Goal: Task Accomplishment & Management: Use online tool/utility

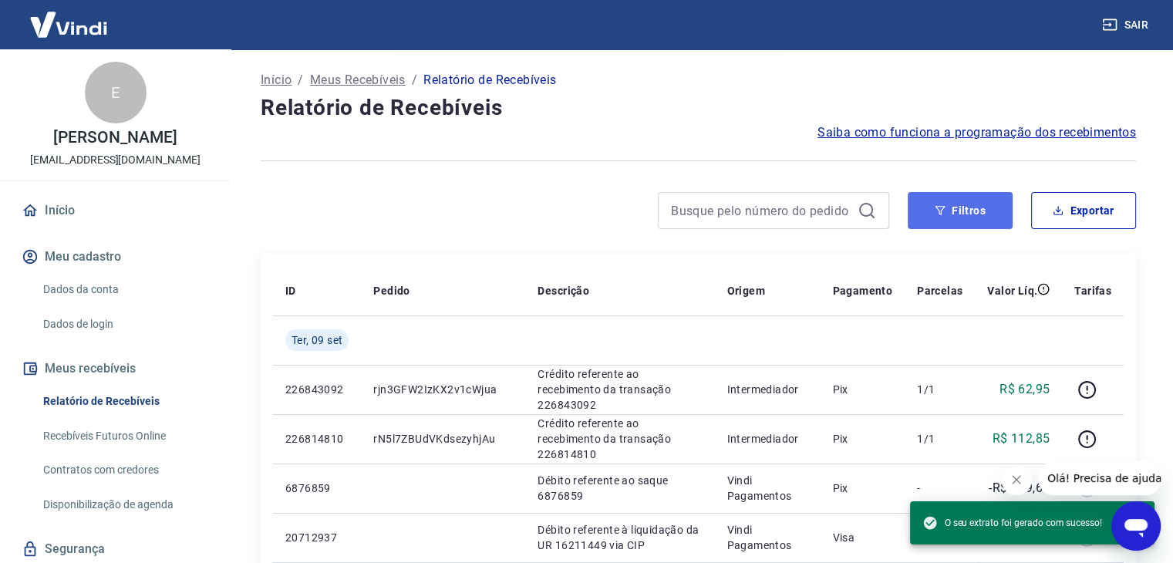
click at [967, 220] on button "Filtros" at bounding box center [960, 210] width 105 height 37
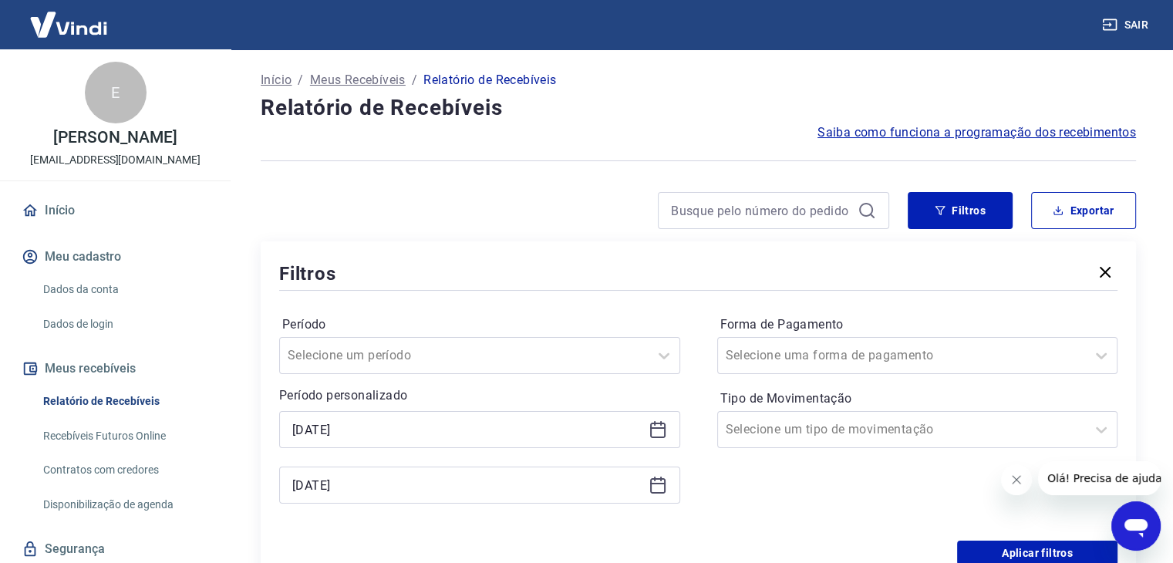
click at [656, 436] on icon at bounding box center [658, 429] width 19 height 19
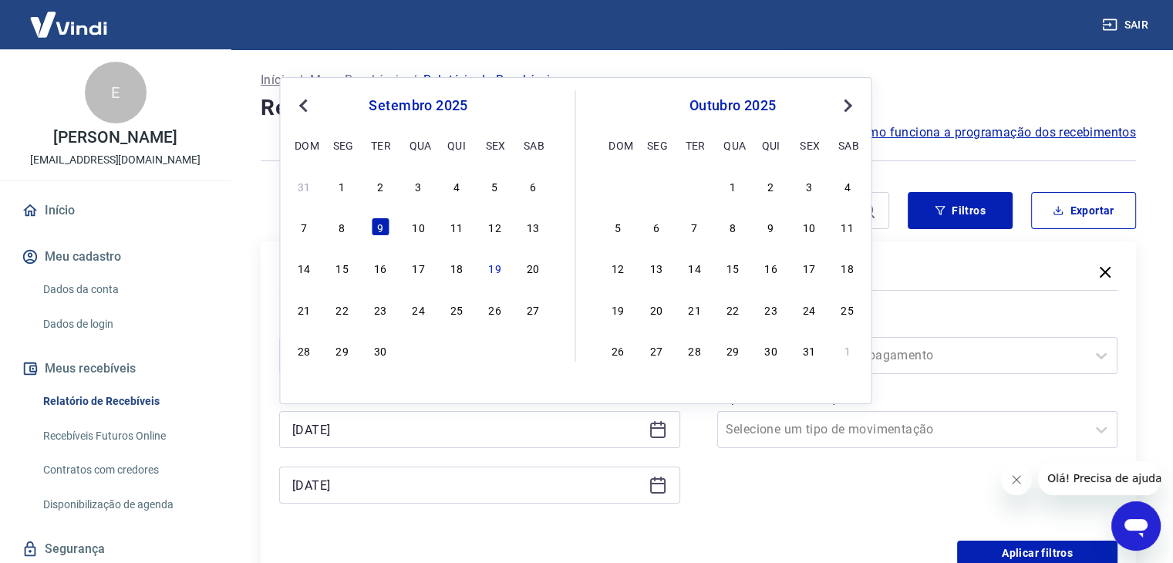
click at [430, 238] on div "7 8 9 10 11 12 13" at bounding box center [418, 227] width 252 height 22
click at [425, 231] on div "10" at bounding box center [418, 227] width 19 height 19
type input "[DATE]"
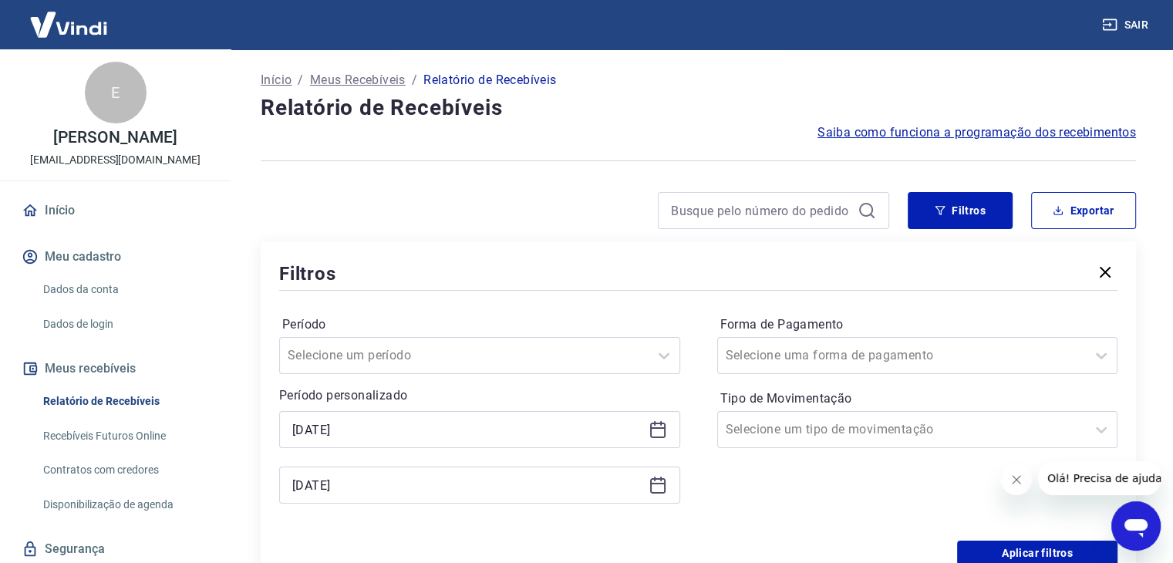
click at [671, 491] on div "[DATE]" at bounding box center [479, 485] width 401 height 37
click at [651, 484] on icon at bounding box center [657, 484] width 15 height 2
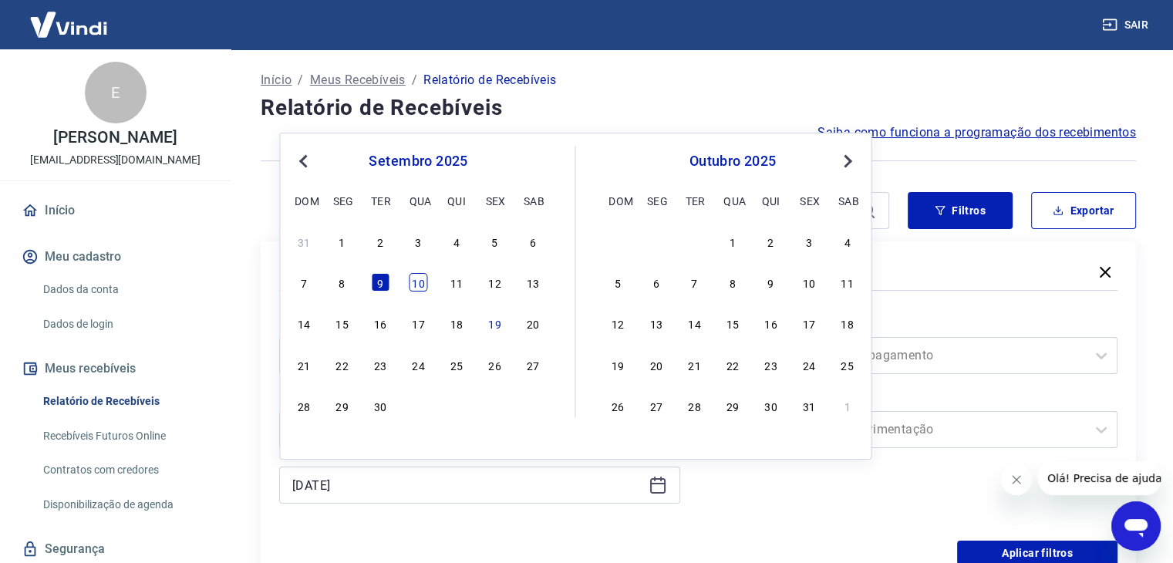
click at [414, 289] on div "10" at bounding box center [418, 282] width 19 height 19
type input "[DATE]"
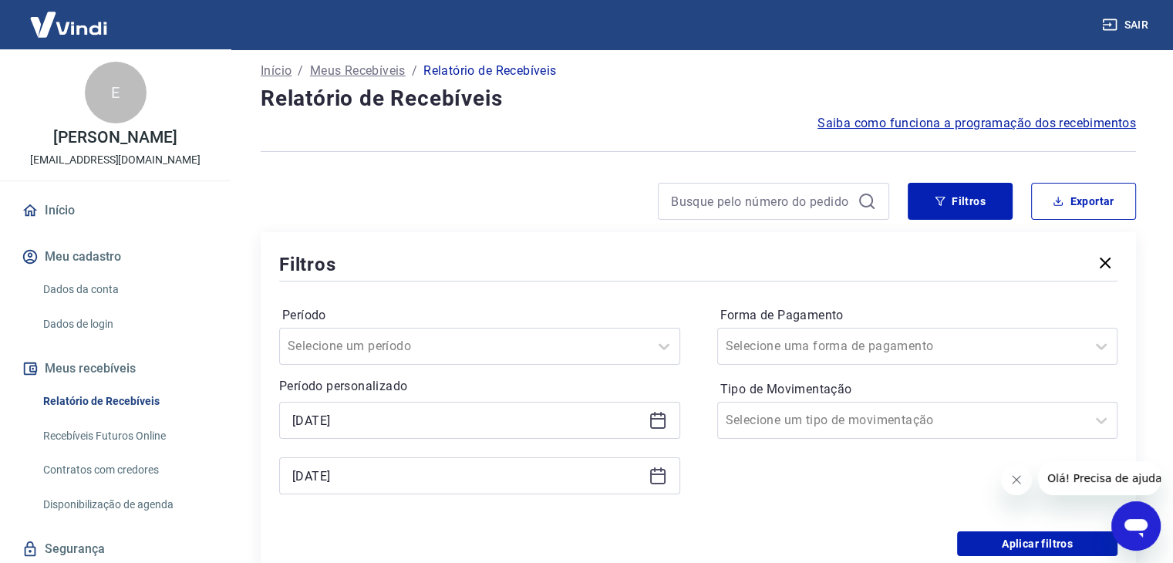
scroll to position [231, 0]
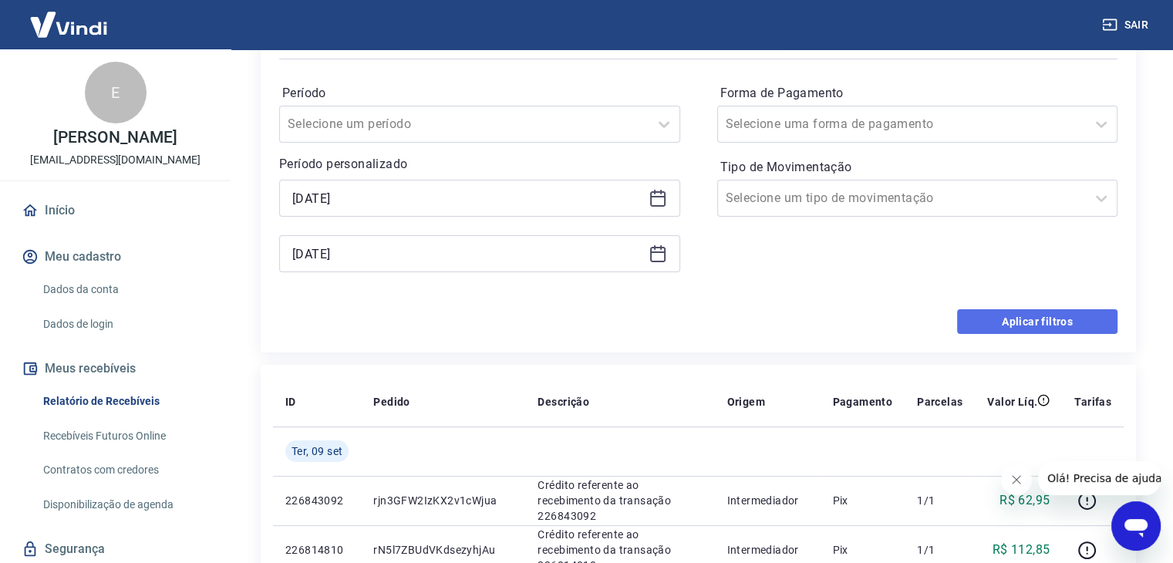
click at [994, 316] on button "Aplicar filtros" at bounding box center [1037, 321] width 160 height 25
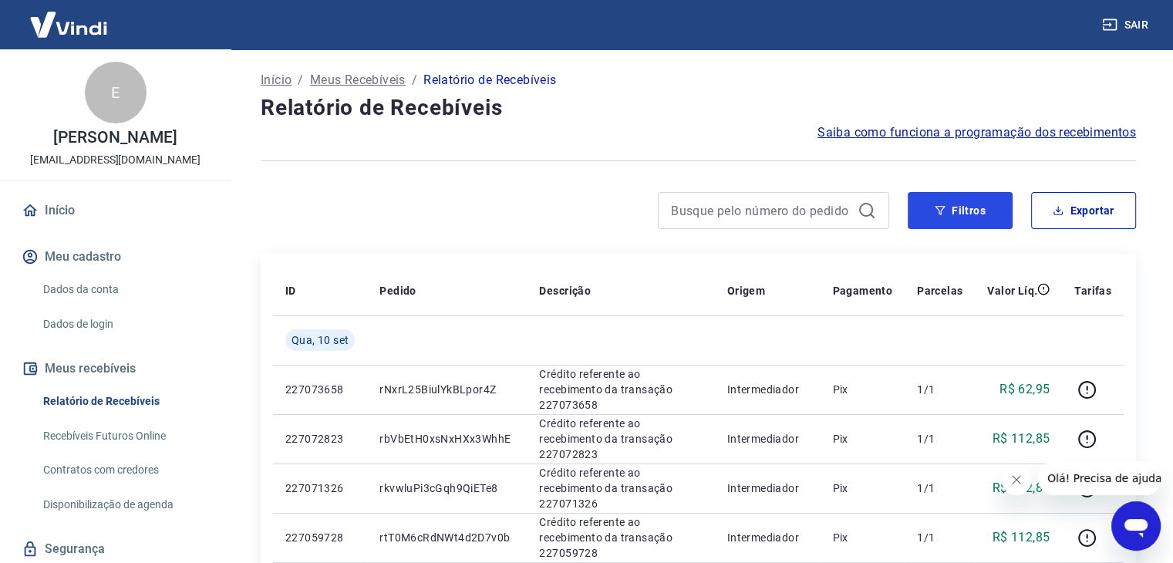
drag, startPoint x: 947, startPoint y: 216, endPoint x: 954, endPoint y: 234, distance: 19.3
click at [948, 216] on button "Filtros" at bounding box center [960, 210] width 105 height 37
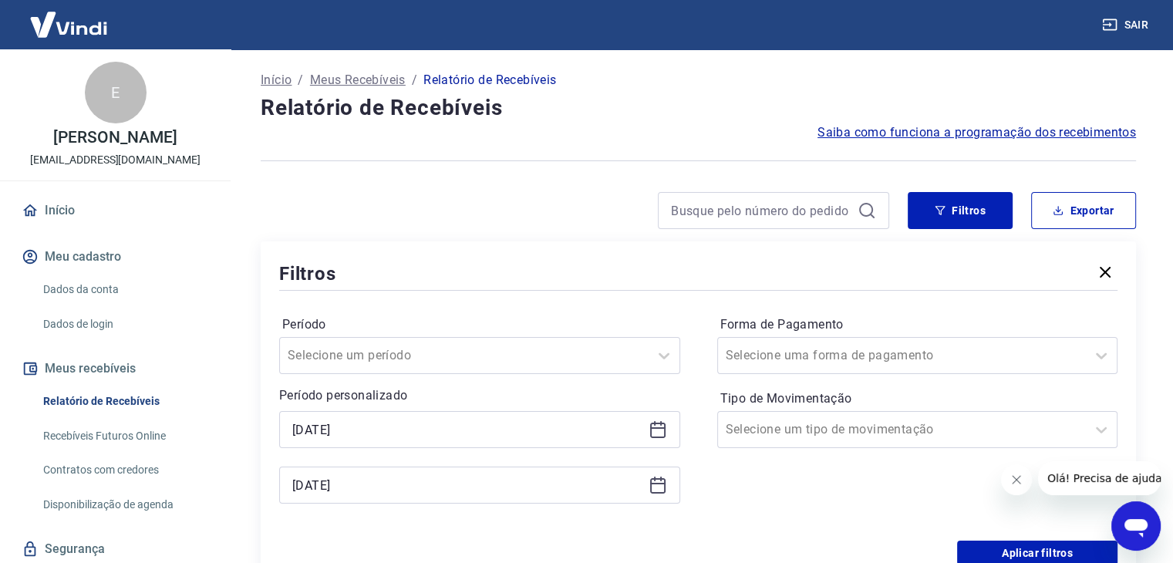
click at [1102, 274] on icon "button" at bounding box center [1105, 272] width 19 height 19
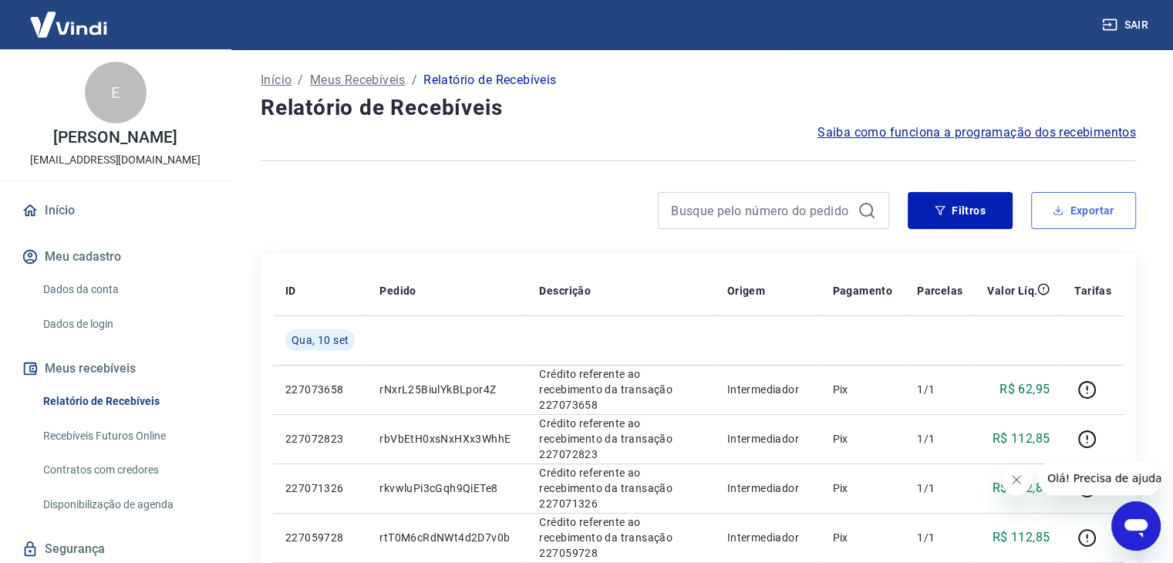
click at [1086, 217] on button "Exportar" at bounding box center [1083, 210] width 105 height 37
type input "[DATE]"
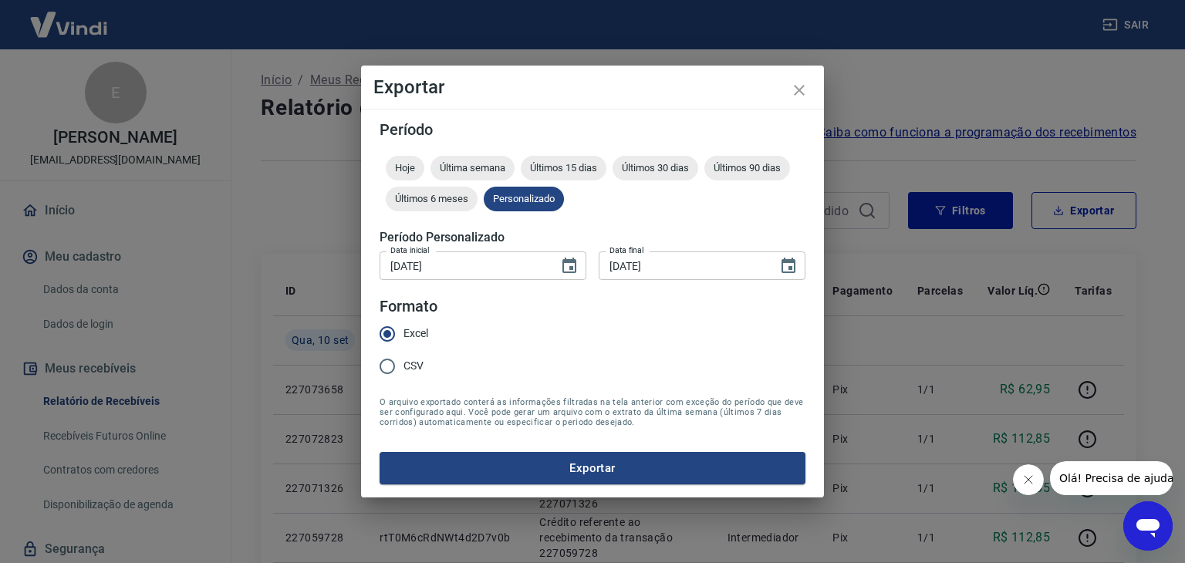
click at [580, 465] on button "Exportar" at bounding box center [593, 468] width 426 height 32
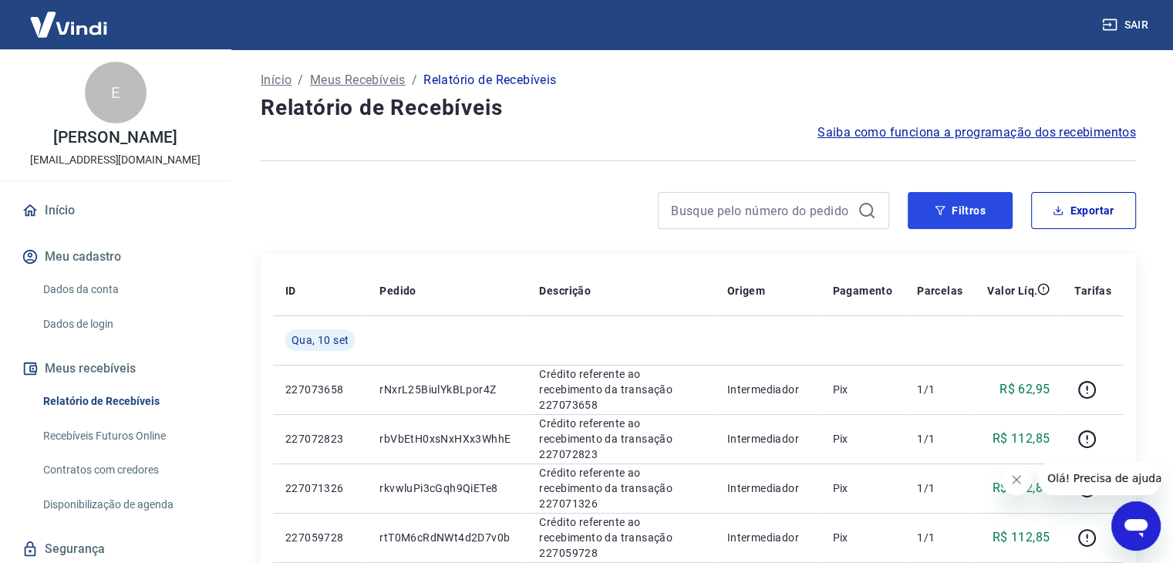
click at [947, 233] on div "Filtros Exportar" at bounding box center [699, 216] width 876 height 49
click at [948, 215] on button "Filtros" at bounding box center [960, 210] width 105 height 37
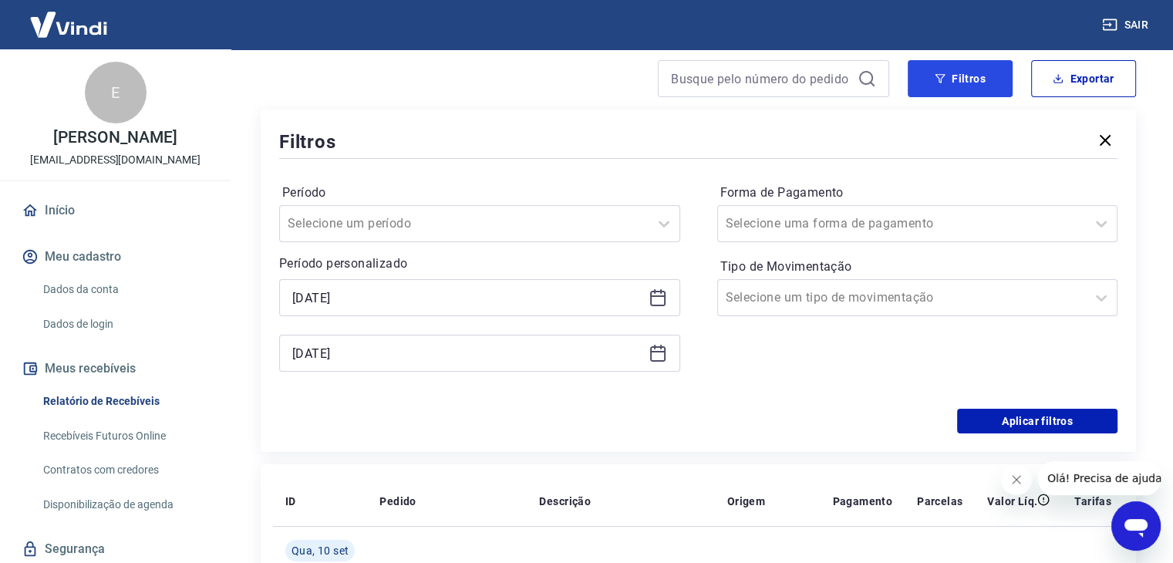
scroll to position [231, 0]
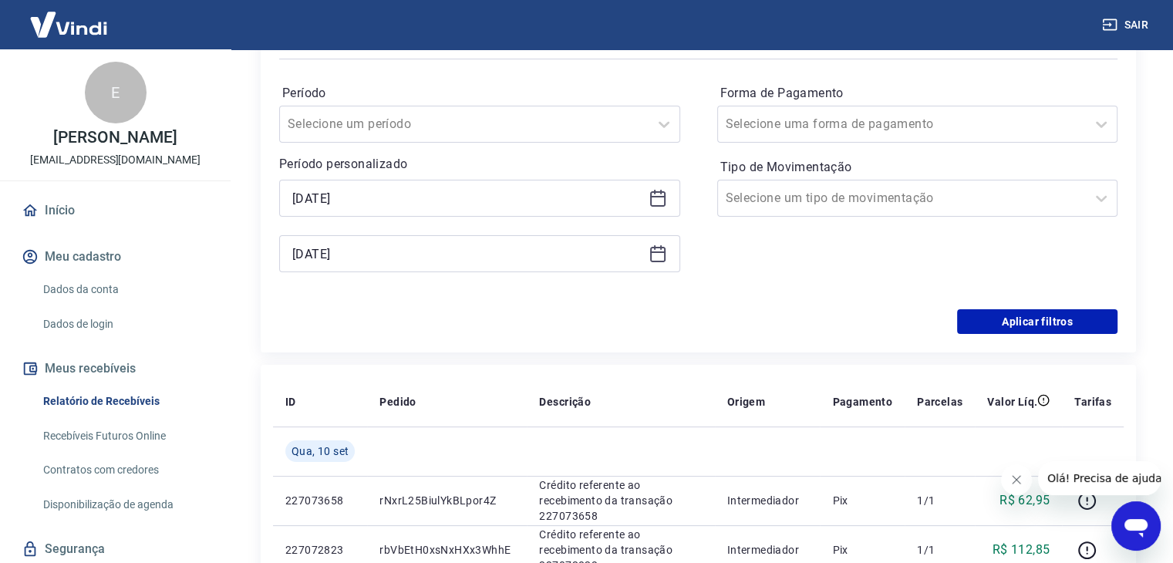
click at [663, 211] on div "[DATE]" at bounding box center [479, 198] width 401 height 37
click at [663, 201] on icon at bounding box center [658, 198] width 19 height 19
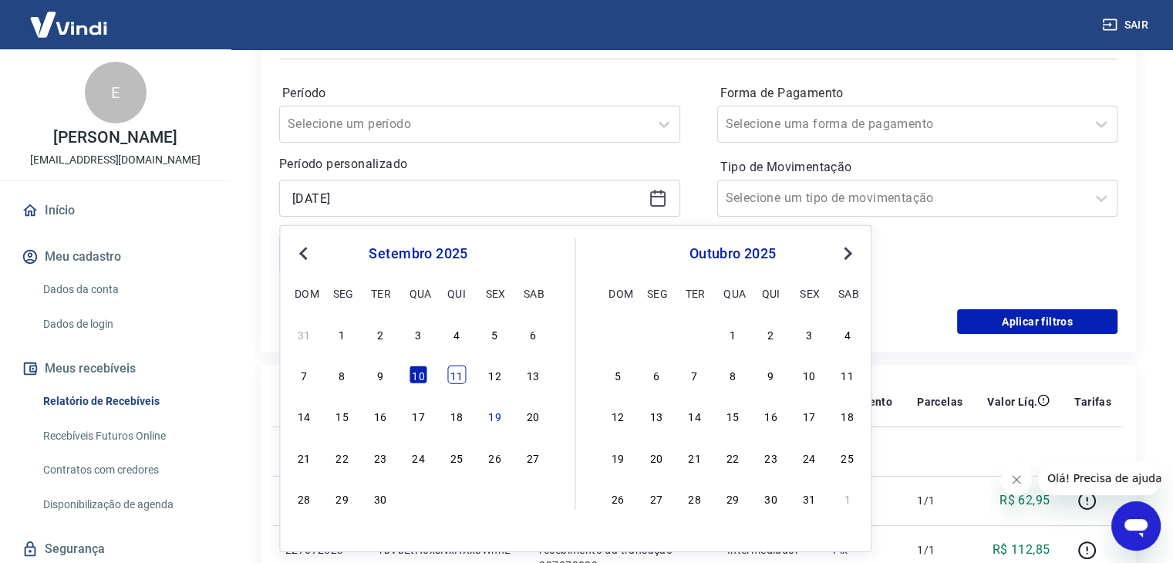
click at [454, 373] on div "11" at bounding box center [456, 375] width 19 height 19
type input "[DATE]"
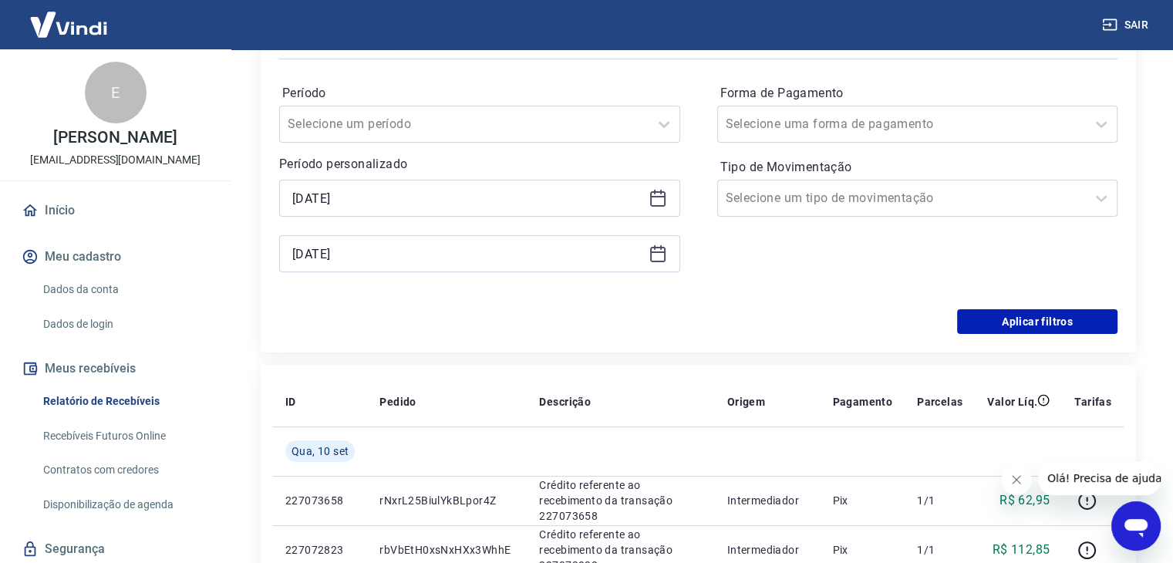
click at [660, 260] on icon at bounding box center [658, 254] width 19 height 19
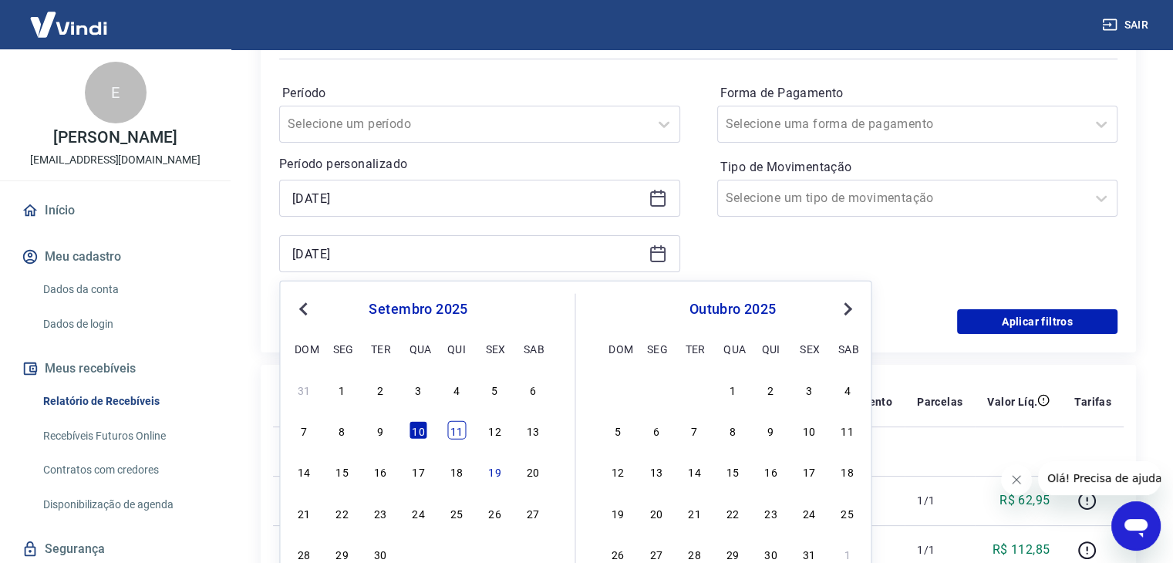
click at [457, 427] on div "11" at bounding box center [456, 430] width 19 height 19
type input "[DATE]"
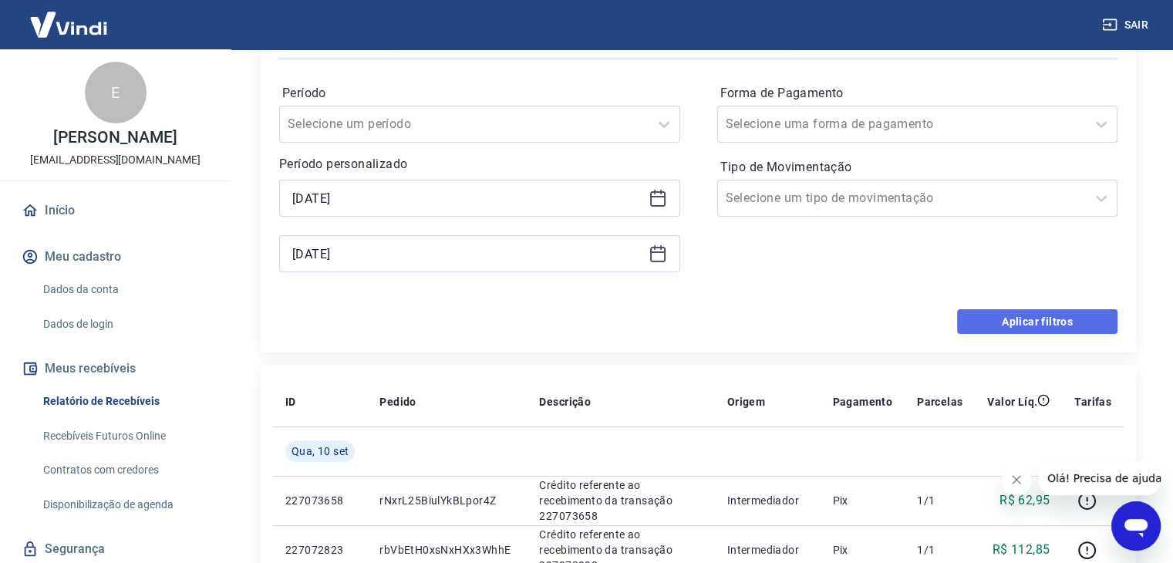
click at [974, 319] on button "Aplicar filtros" at bounding box center [1037, 321] width 160 height 25
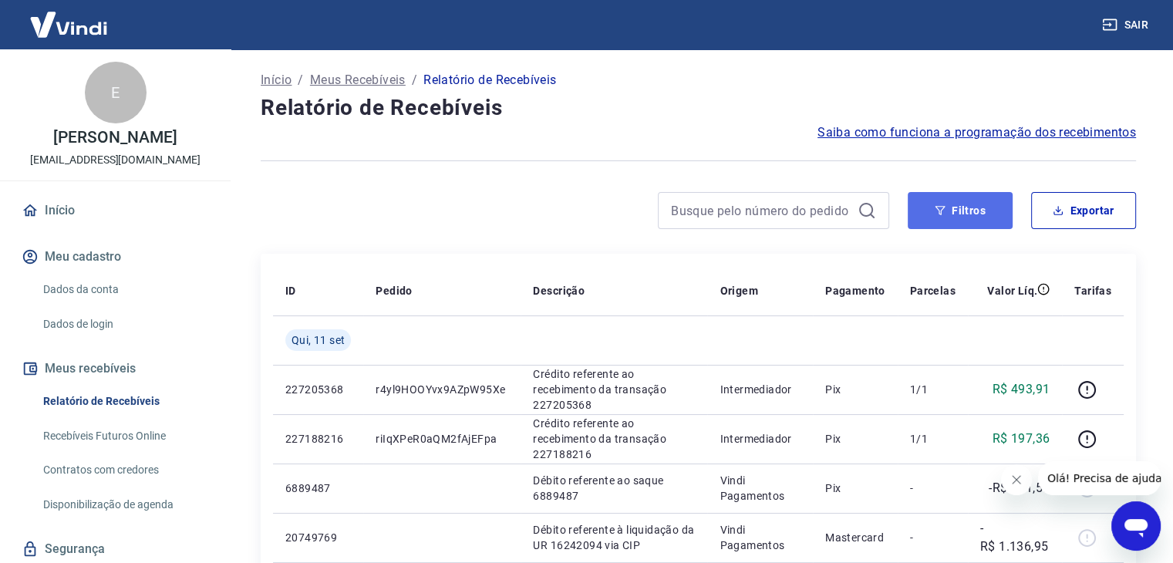
drag, startPoint x: 976, startPoint y: 211, endPoint x: 980, endPoint y: 218, distance: 7.9
click at [977, 211] on button "Filtros" at bounding box center [960, 210] width 105 height 37
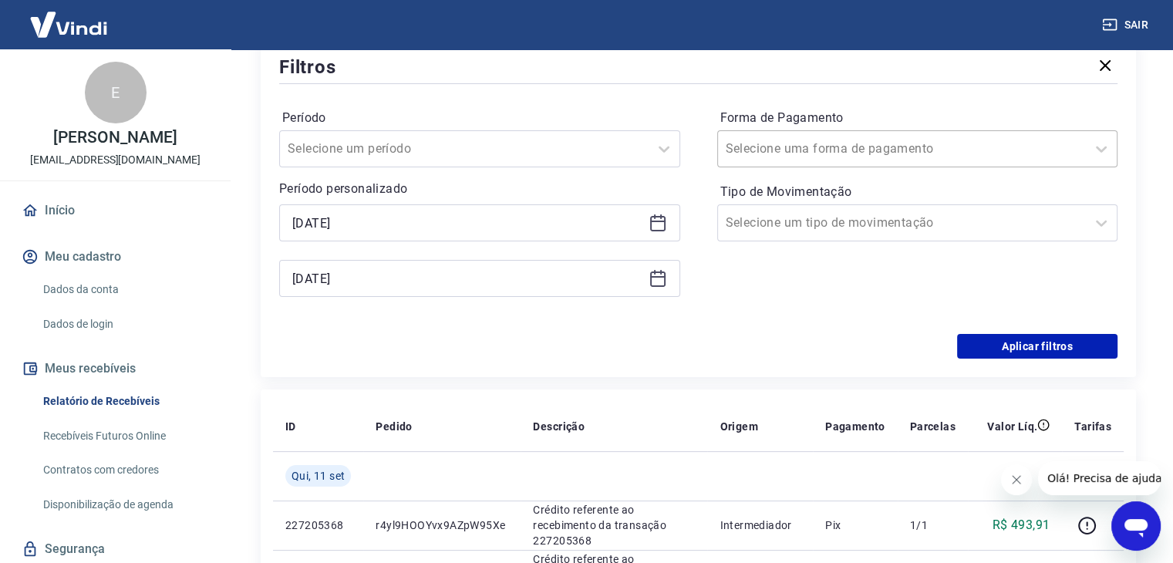
scroll to position [231, 0]
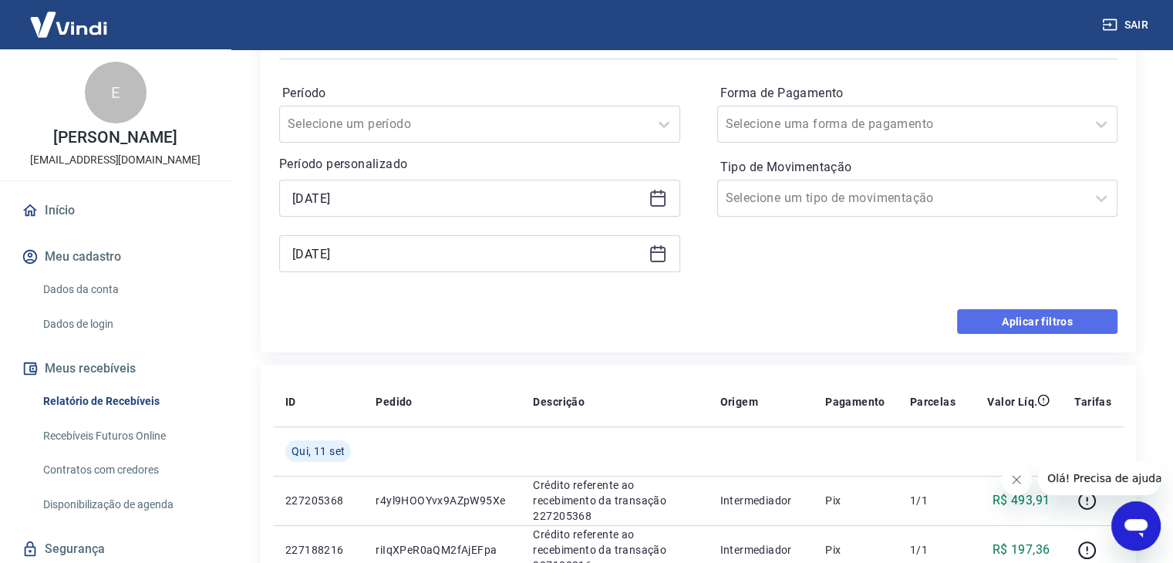
click at [999, 317] on button "Aplicar filtros" at bounding box center [1037, 321] width 160 height 25
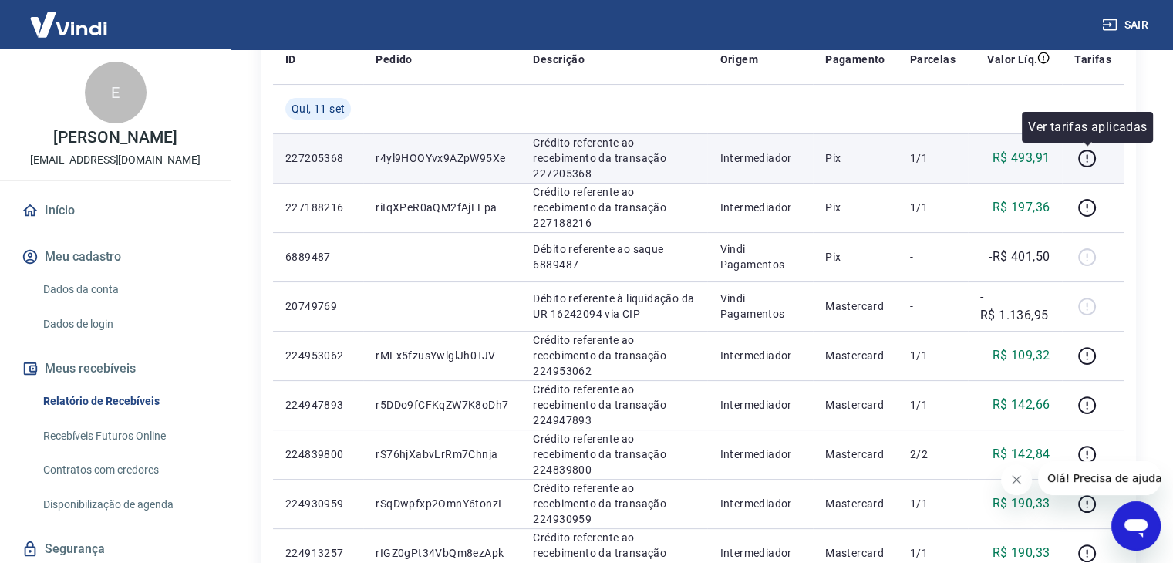
scroll to position [0, 0]
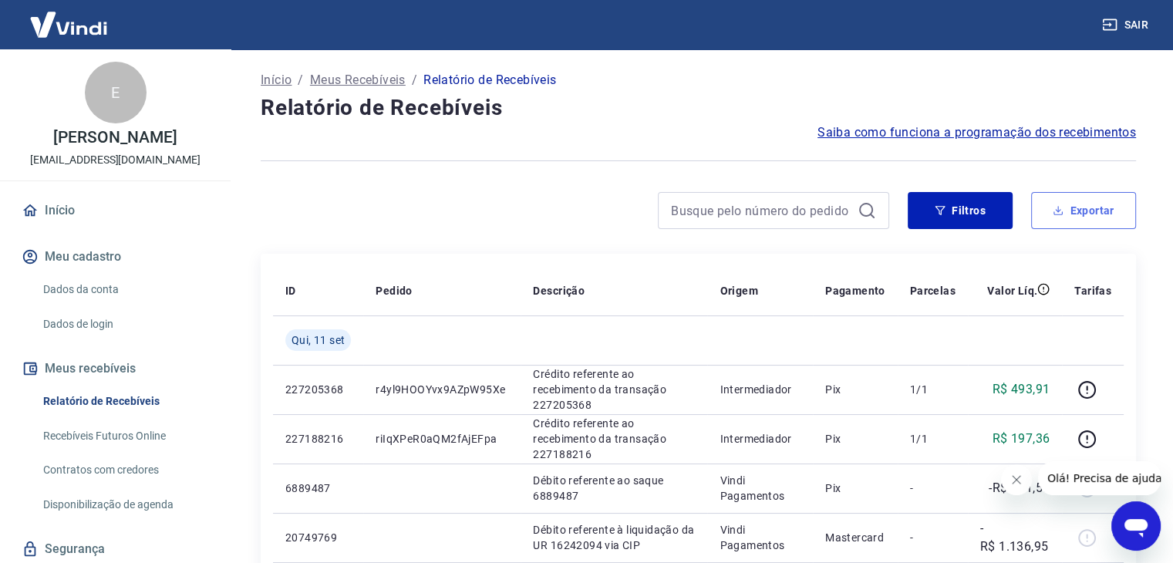
click at [1087, 195] on button "Exportar" at bounding box center [1083, 210] width 105 height 37
type input "[DATE]"
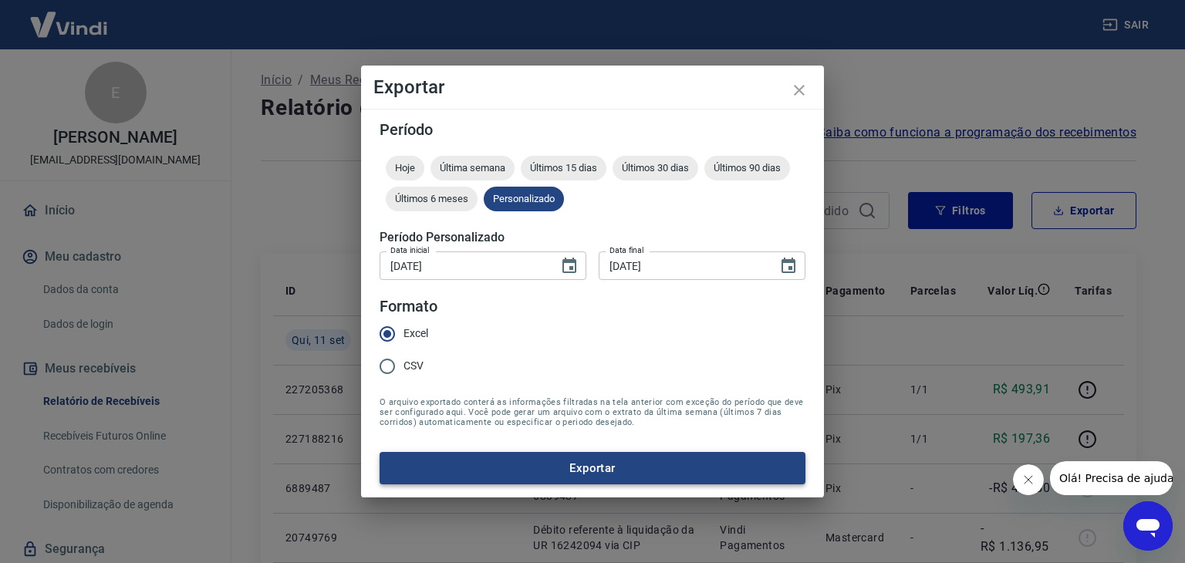
click at [590, 472] on button "Exportar" at bounding box center [593, 468] width 426 height 32
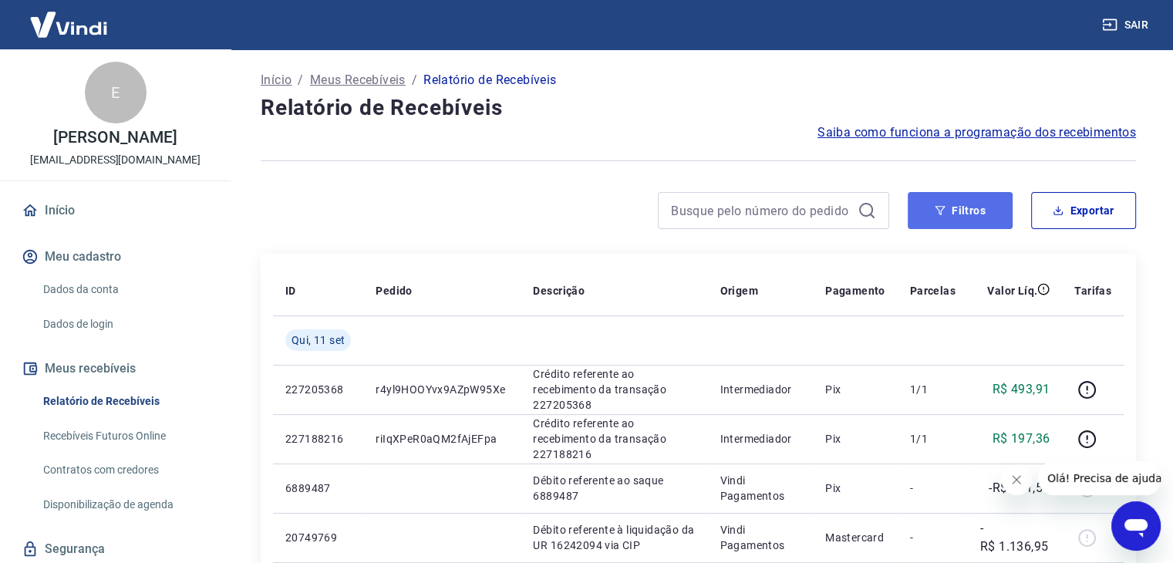
click at [914, 214] on button "Filtros" at bounding box center [960, 210] width 105 height 37
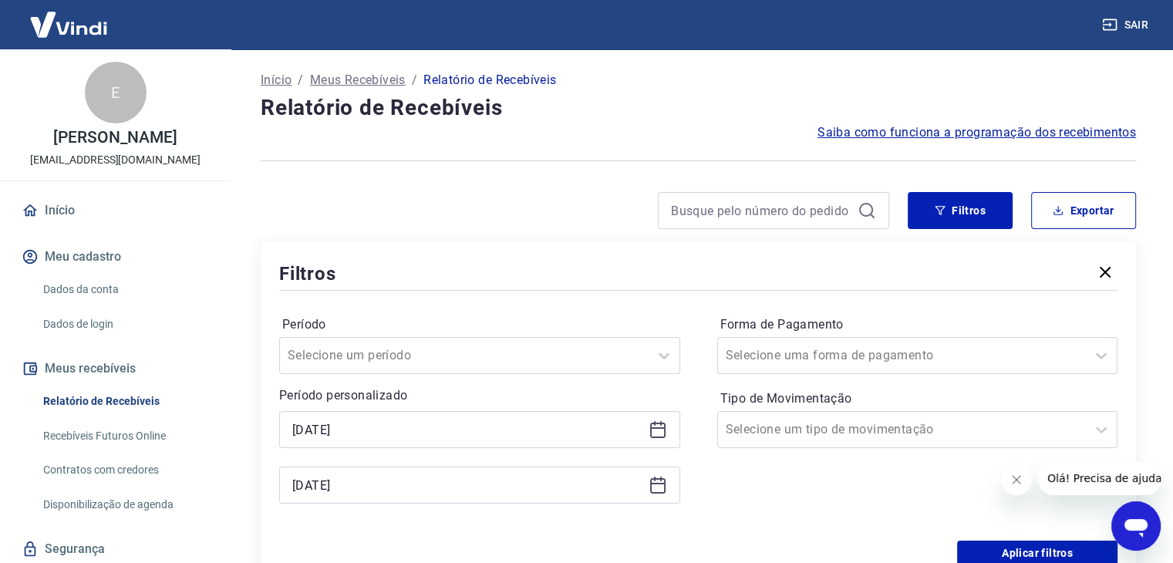
click at [663, 435] on icon at bounding box center [657, 430] width 15 height 15
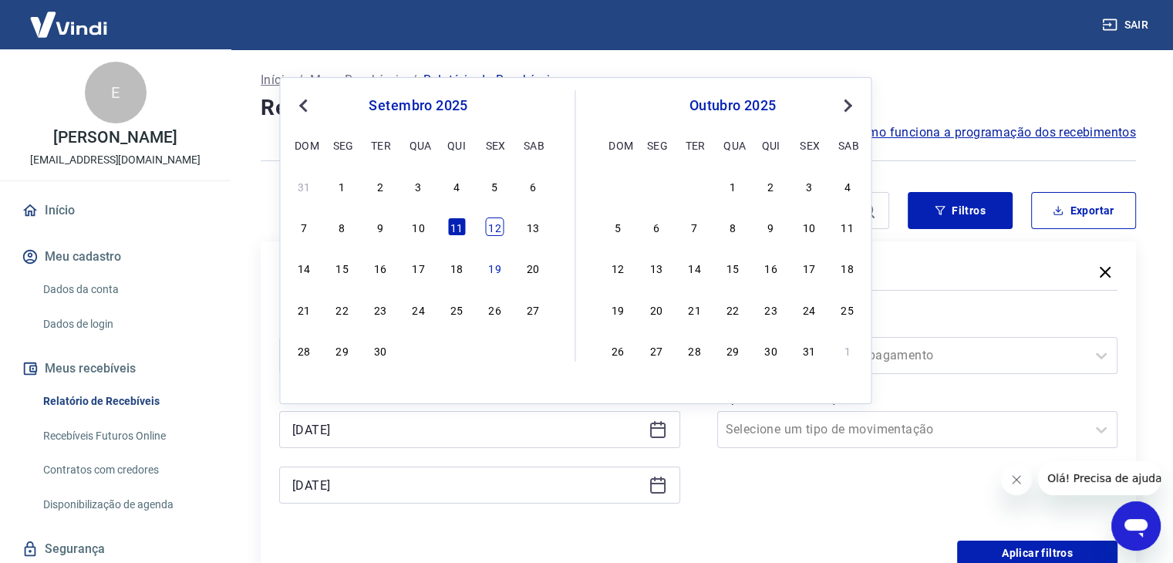
click at [491, 231] on div "12" at bounding box center [494, 227] width 19 height 19
type input "[DATE]"
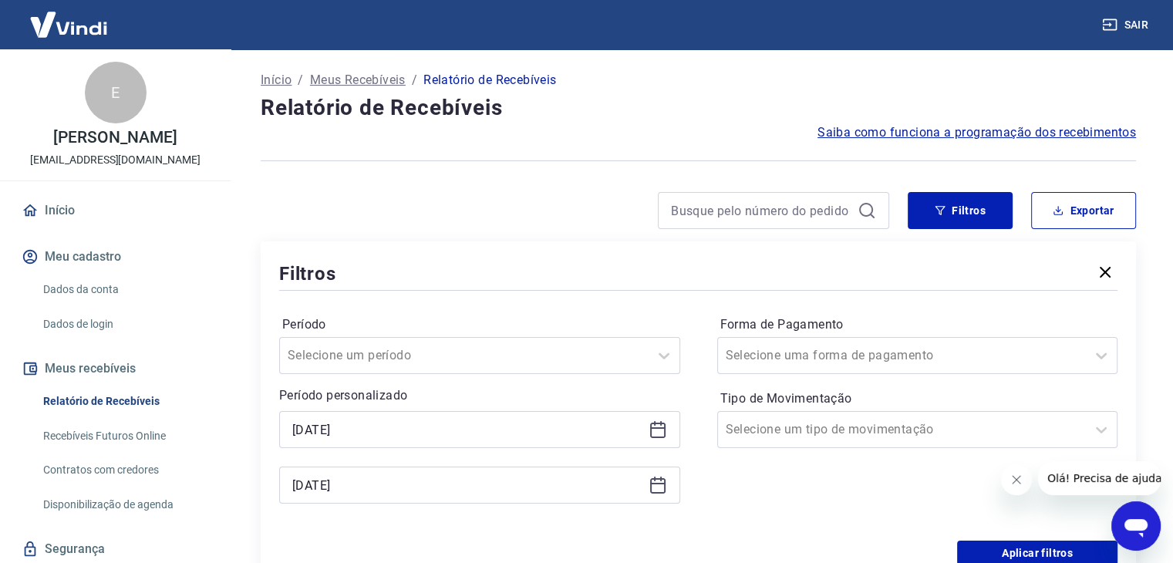
click at [660, 485] on icon at bounding box center [658, 485] width 19 height 19
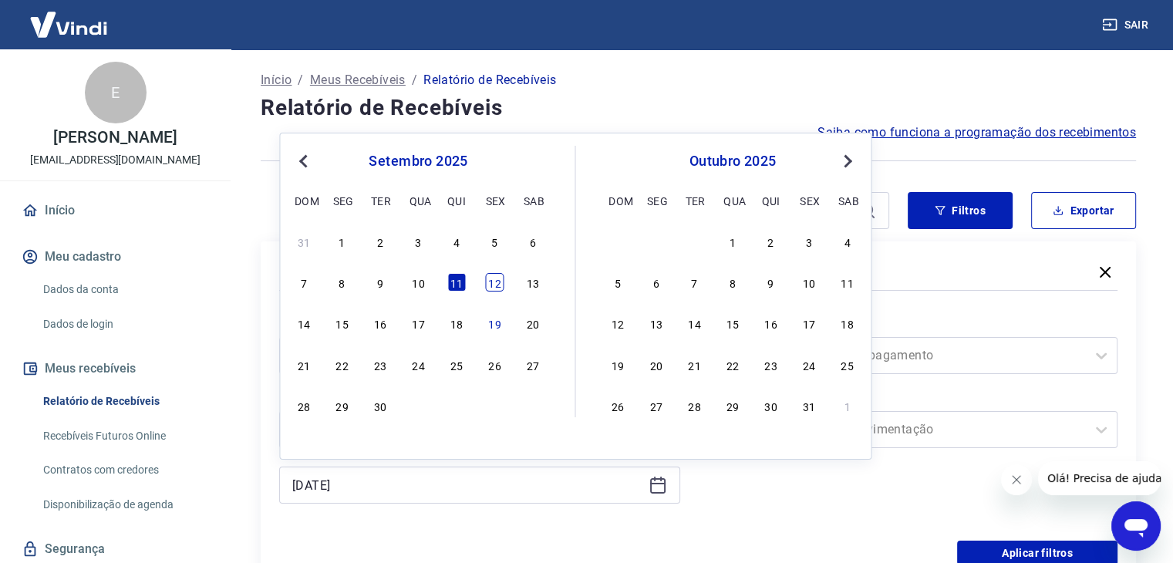
click at [503, 282] on div "12" at bounding box center [494, 282] width 19 height 19
type input "[DATE]"
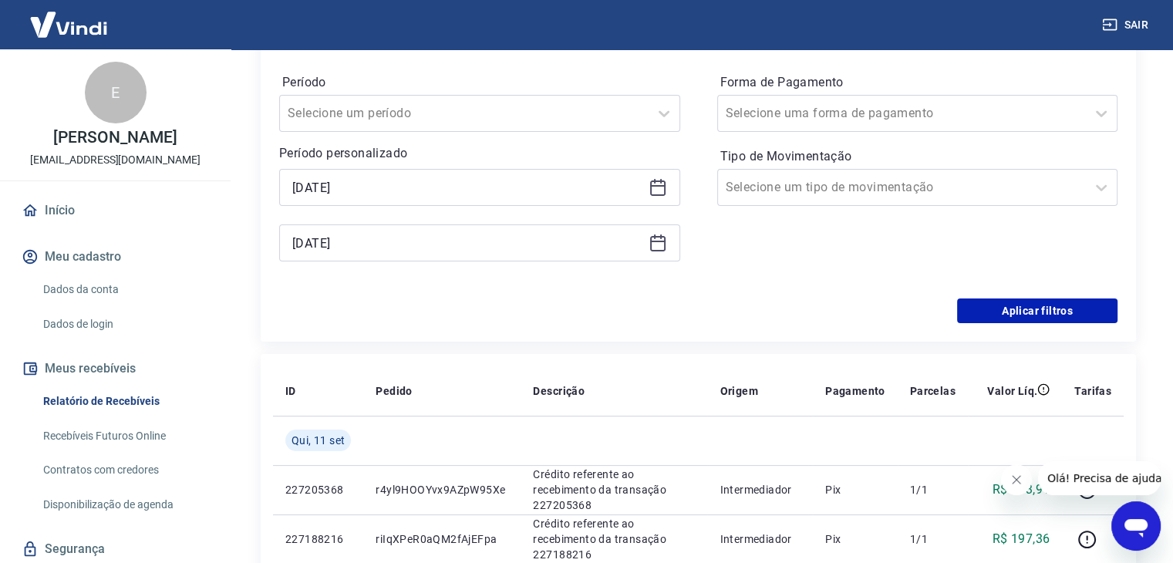
scroll to position [231, 0]
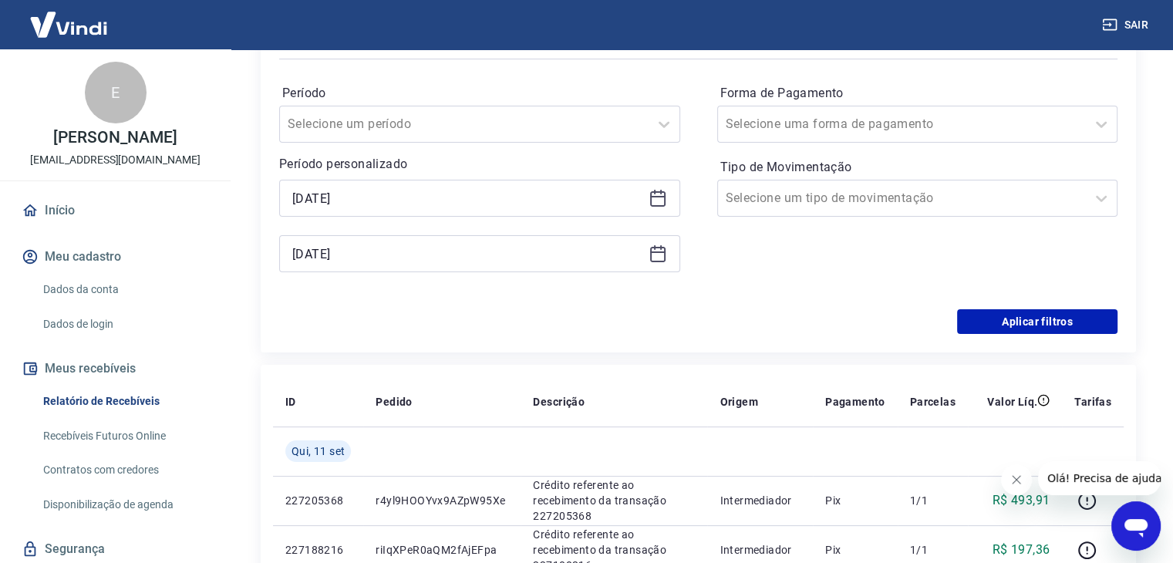
click at [980, 306] on div "Período Selecione um período Período personalizado Selected date: [DATE] [DATE]…" at bounding box center [698, 185] width 839 height 247
click at [987, 314] on button "Aplicar filtros" at bounding box center [1037, 321] width 160 height 25
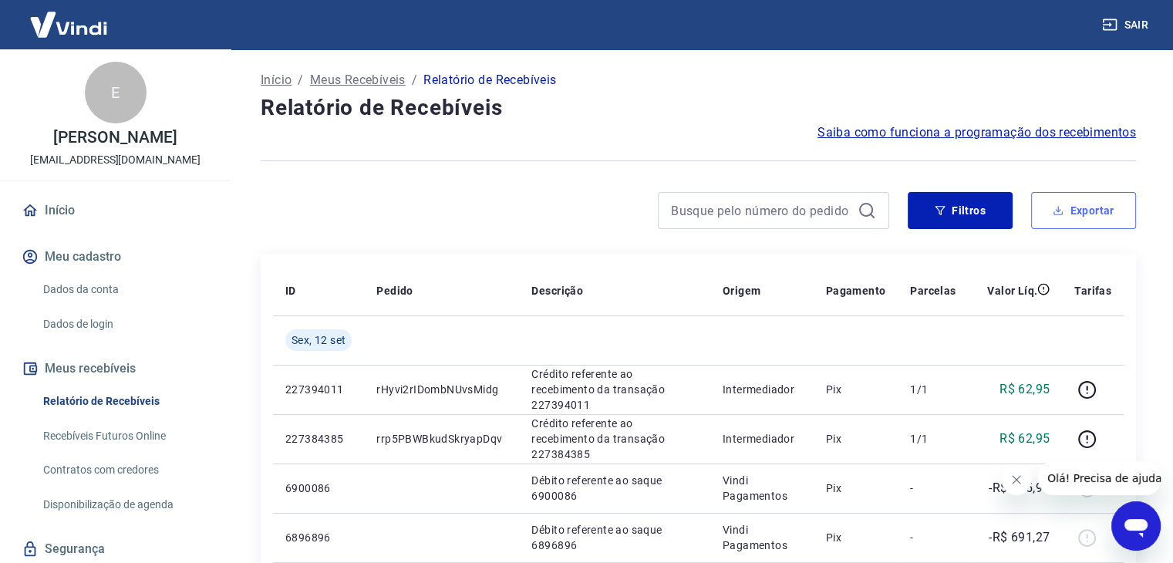
click at [1063, 216] on button "Exportar" at bounding box center [1083, 210] width 105 height 37
type input "[DATE]"
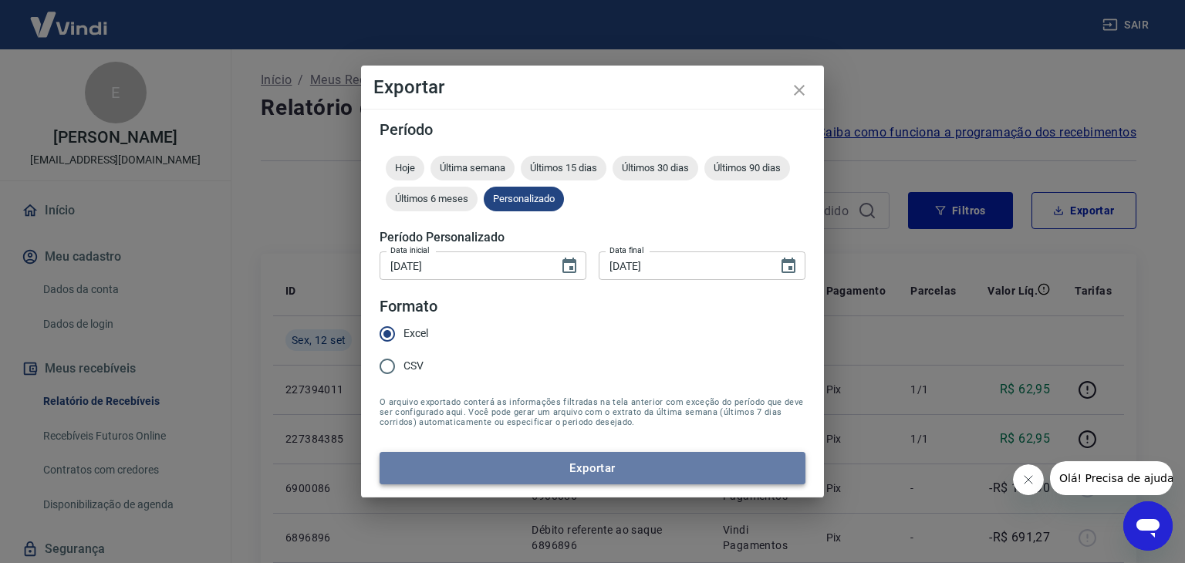
click at [566, 456] on button "Exportar" at bounding box center [593, 468] width 426 height 32
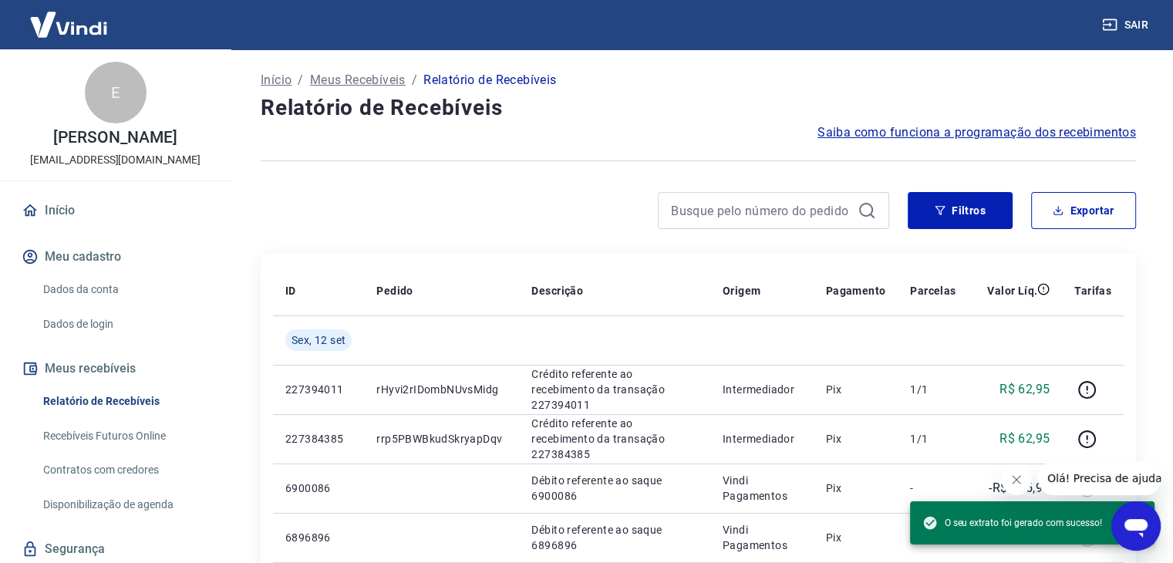
click at [983, 232] on div "Filtros Exportar" at bounding box center [699, 216] width 876 height 49
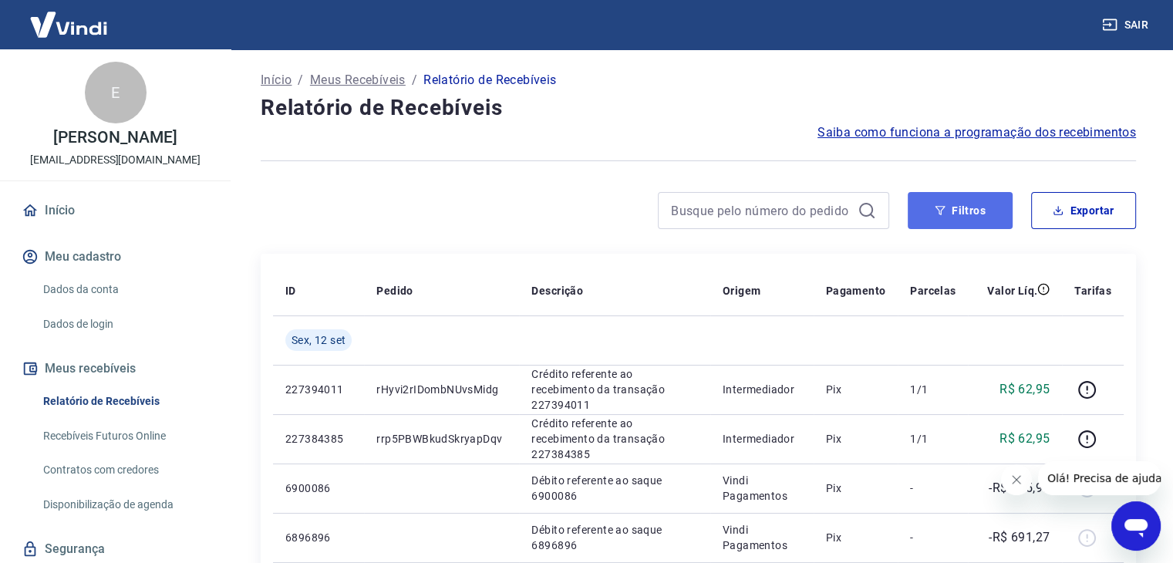
click at [981, 227] on button "Filtros" at bounding box center [960, 210] width 105 height 37
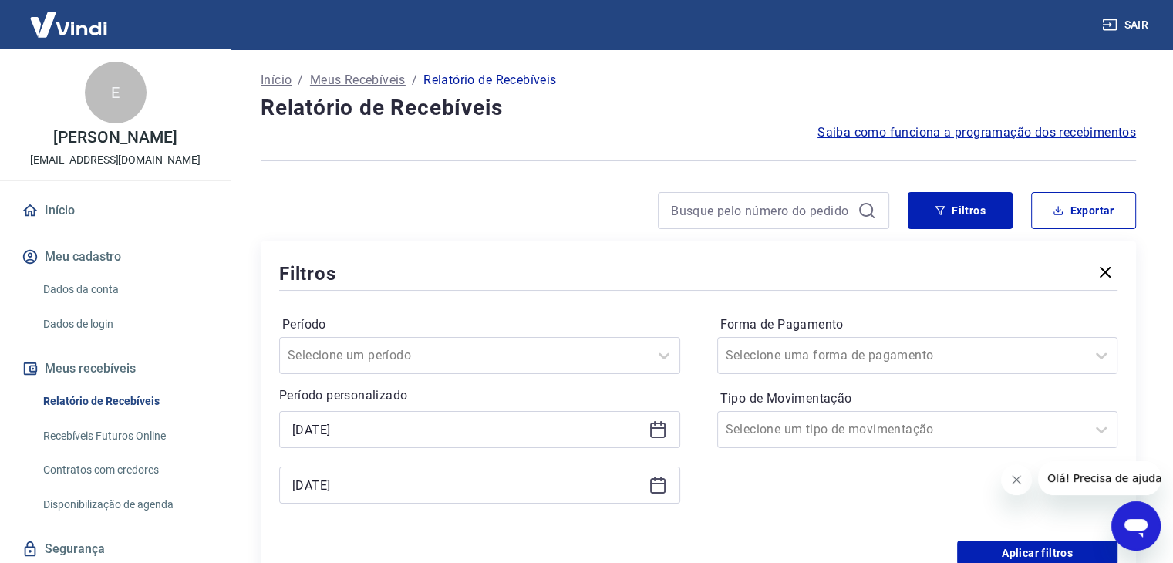
click at [660, 434] on icon at bounding box center [658, 429] width 19 height 19
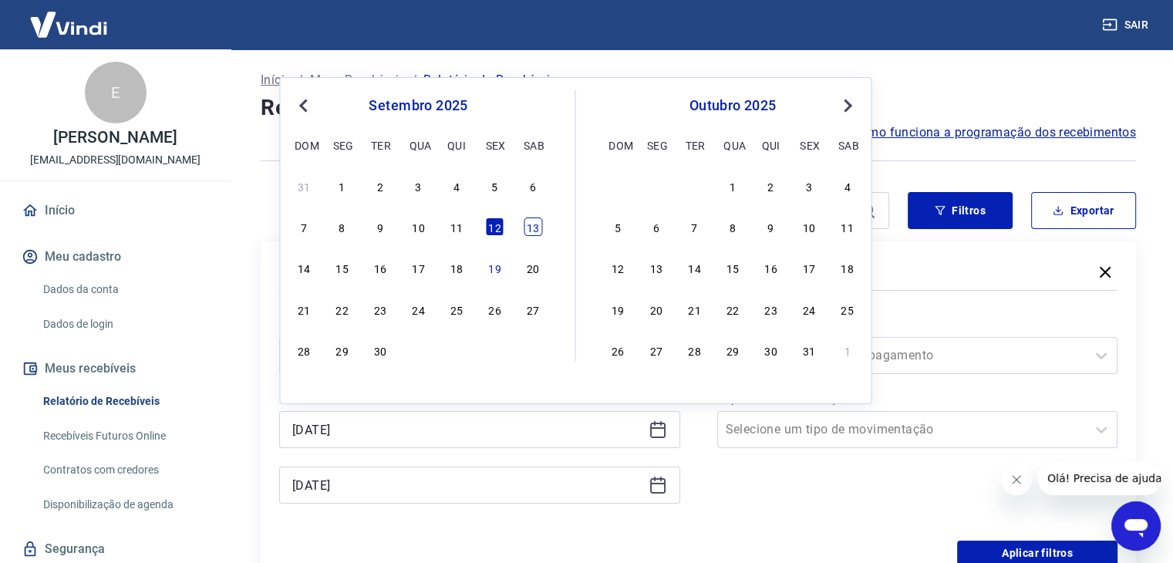
click at [529, 235] on div "13" at bounding box center [533, 227] width 19 height 19
type input "[DATE]"
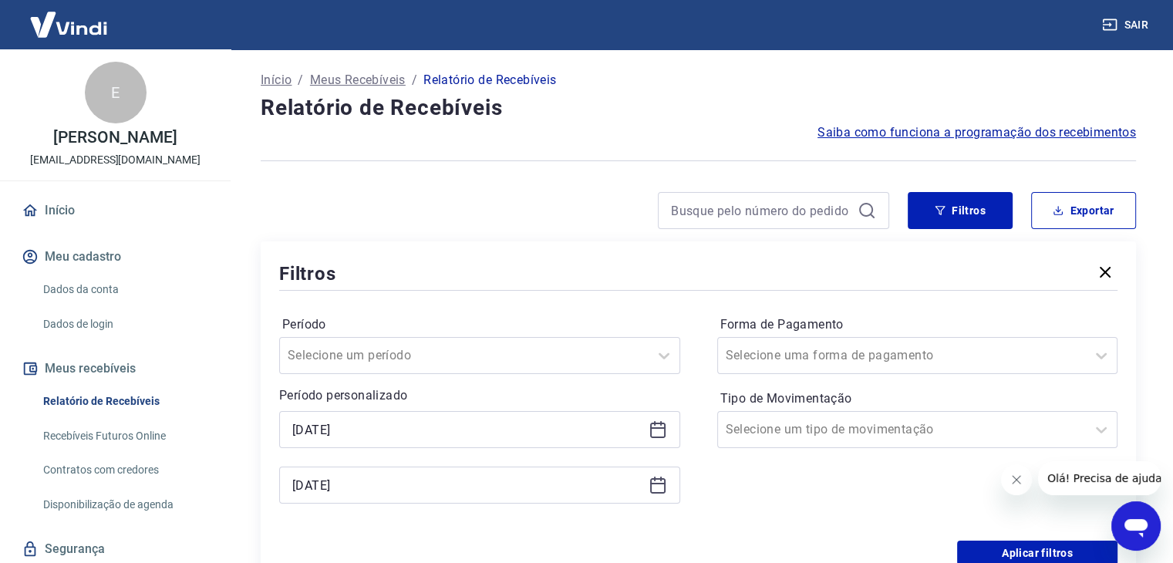
click at [653, 491] on icon at bounding box center [658, 485] width 19 height 19
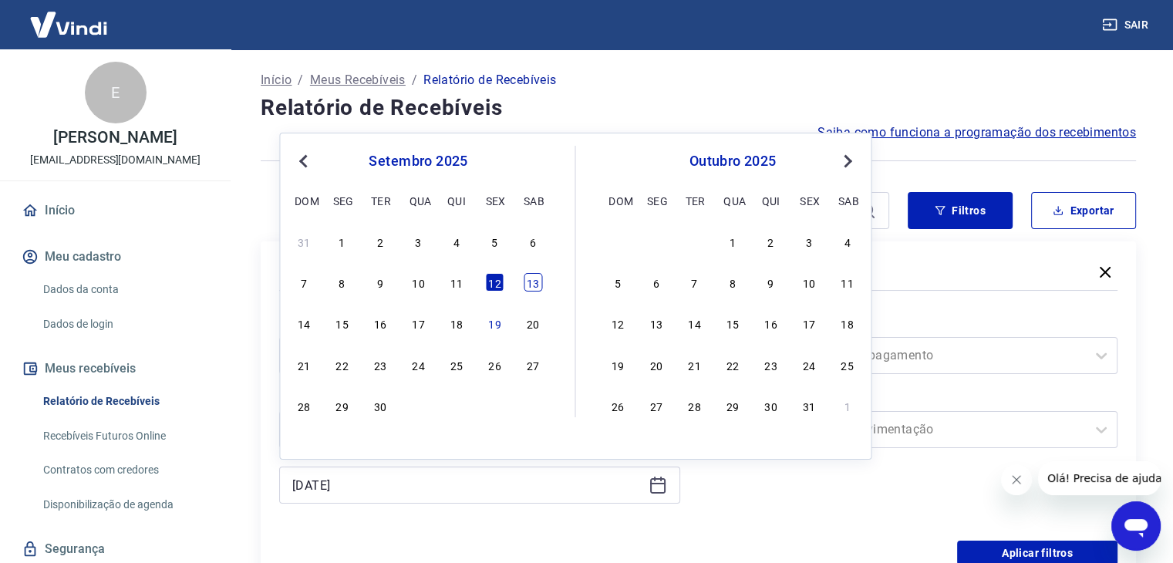
click at [534, 285] on div "13" at bounding box center [533, 282] width 19 height 19
type input "[DATE]"
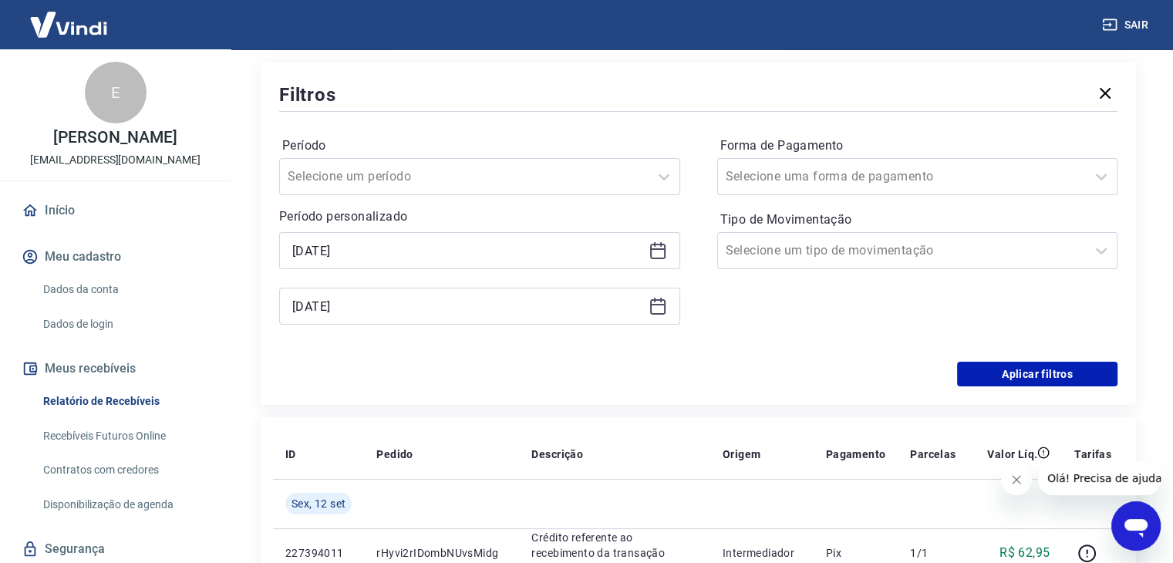
scroll to position [231, 0]
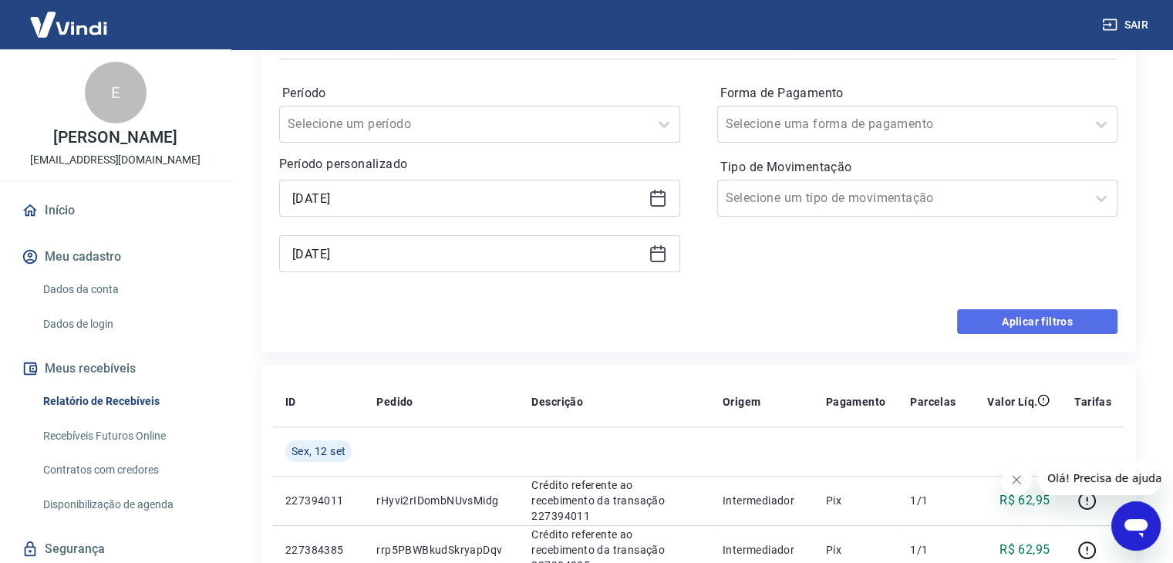
click at [1079, 309] on button "Aplicar filtros" at bounding box center [1037, 321] width 160 height 25
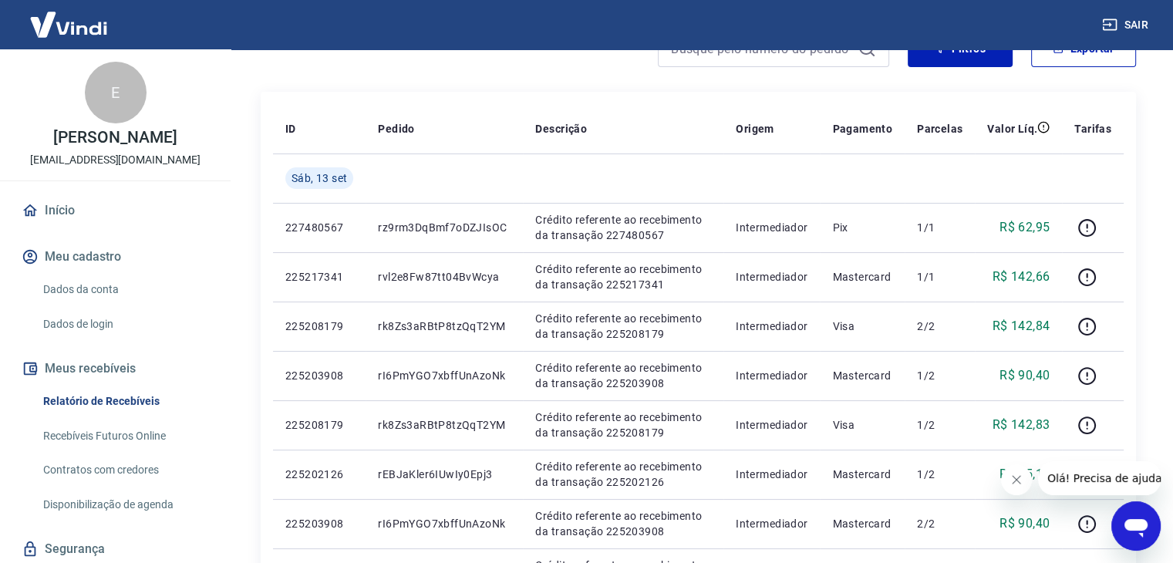
scroll to position [101, 0]
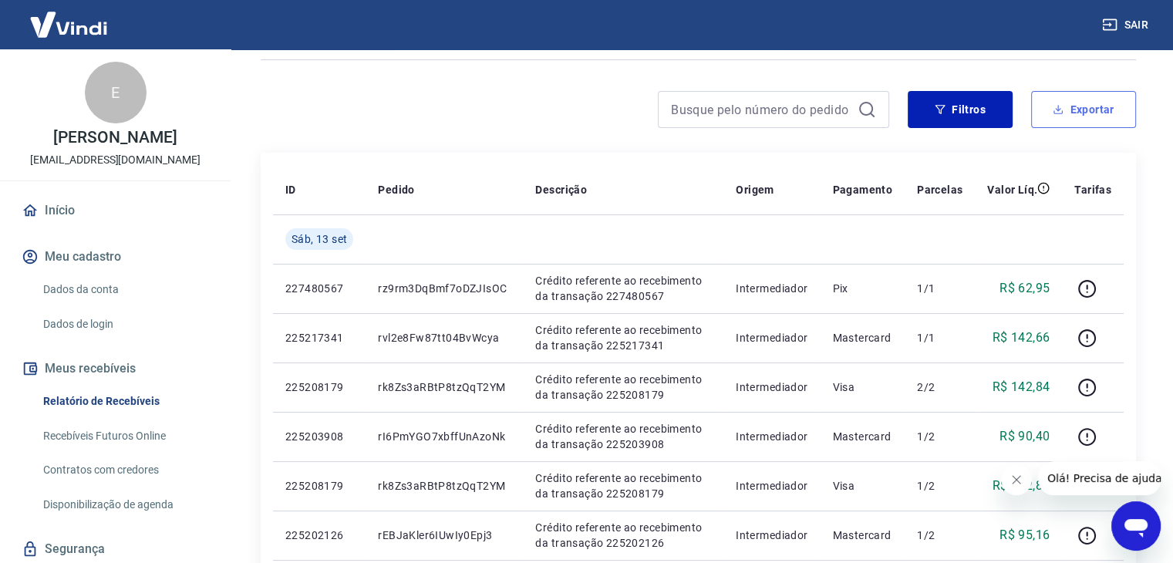
click at [1072, 106] on button "Exportar" at bounding box center [1083, 109] width 105 height 37
type input "[DATE]"
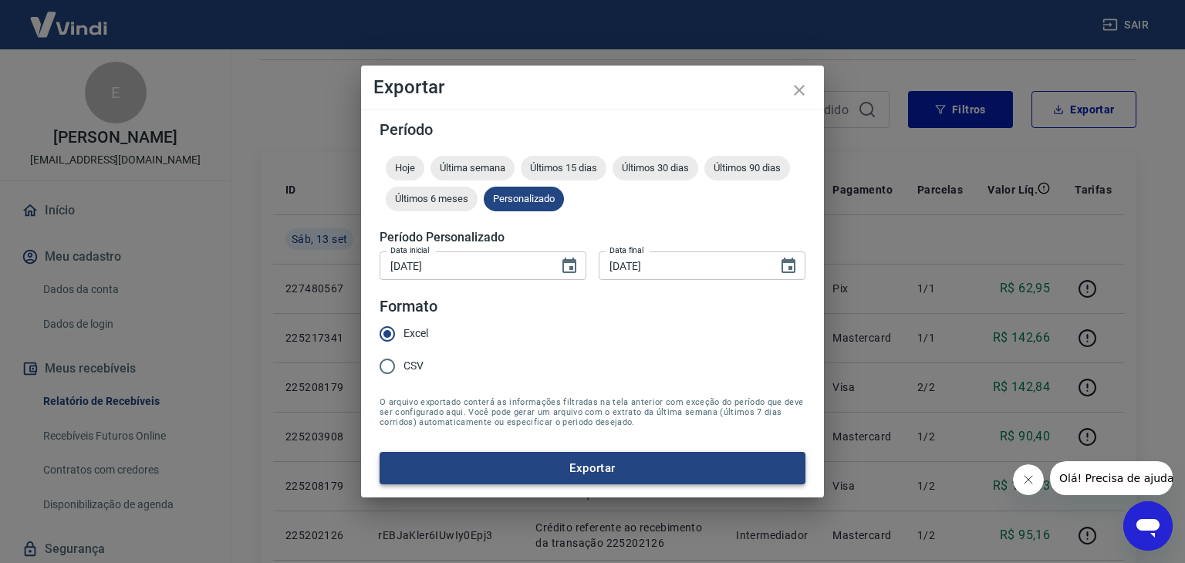
click at [645, 478] on button "Exportar" at bounding box center [593, 468] width 426 height 32
